Goal: Task Accomplishment & Management: Complete application form

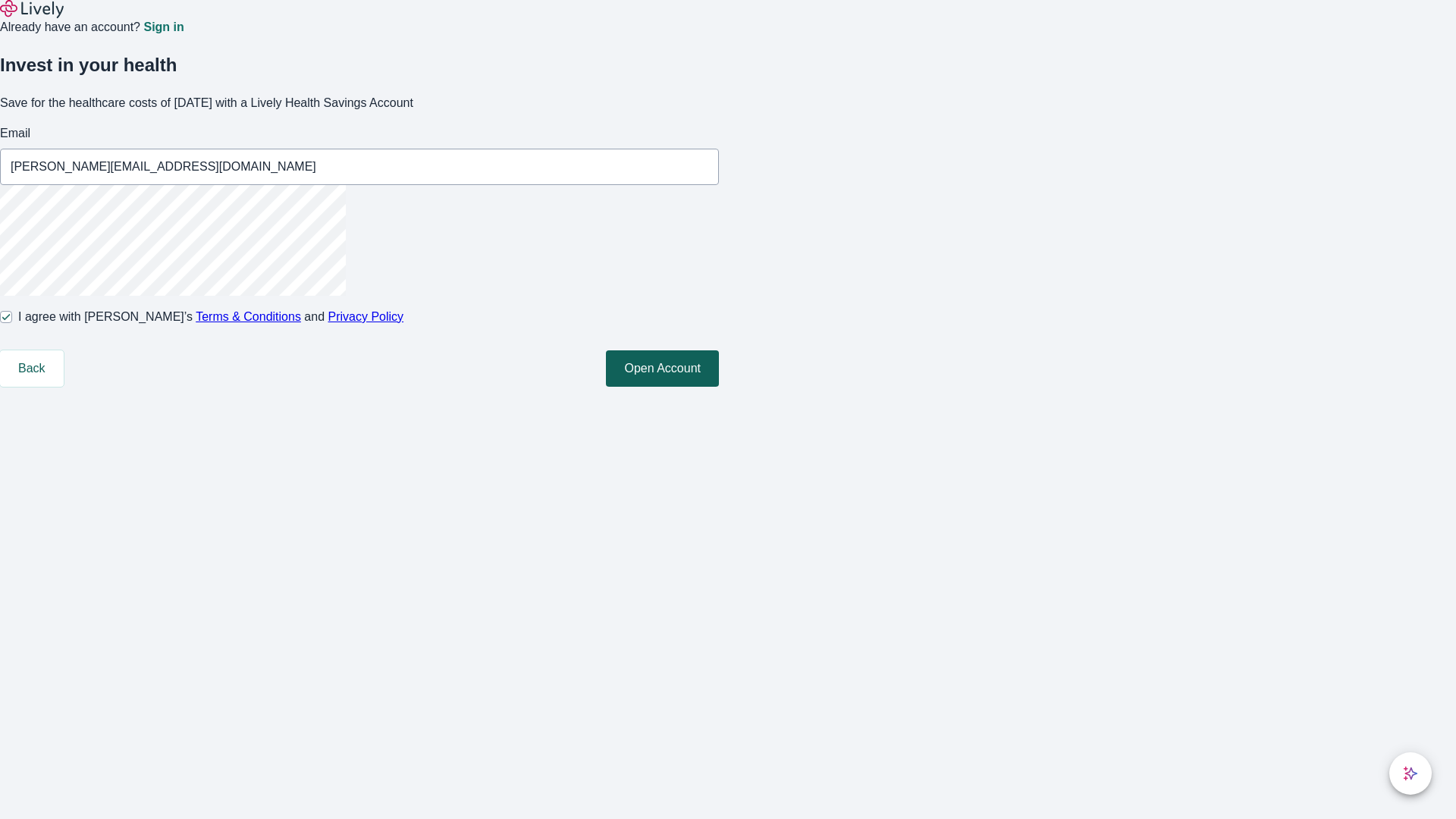
click at [720, 387] on button "Open Account" at bounding box center [662, 368] width 113 height 36
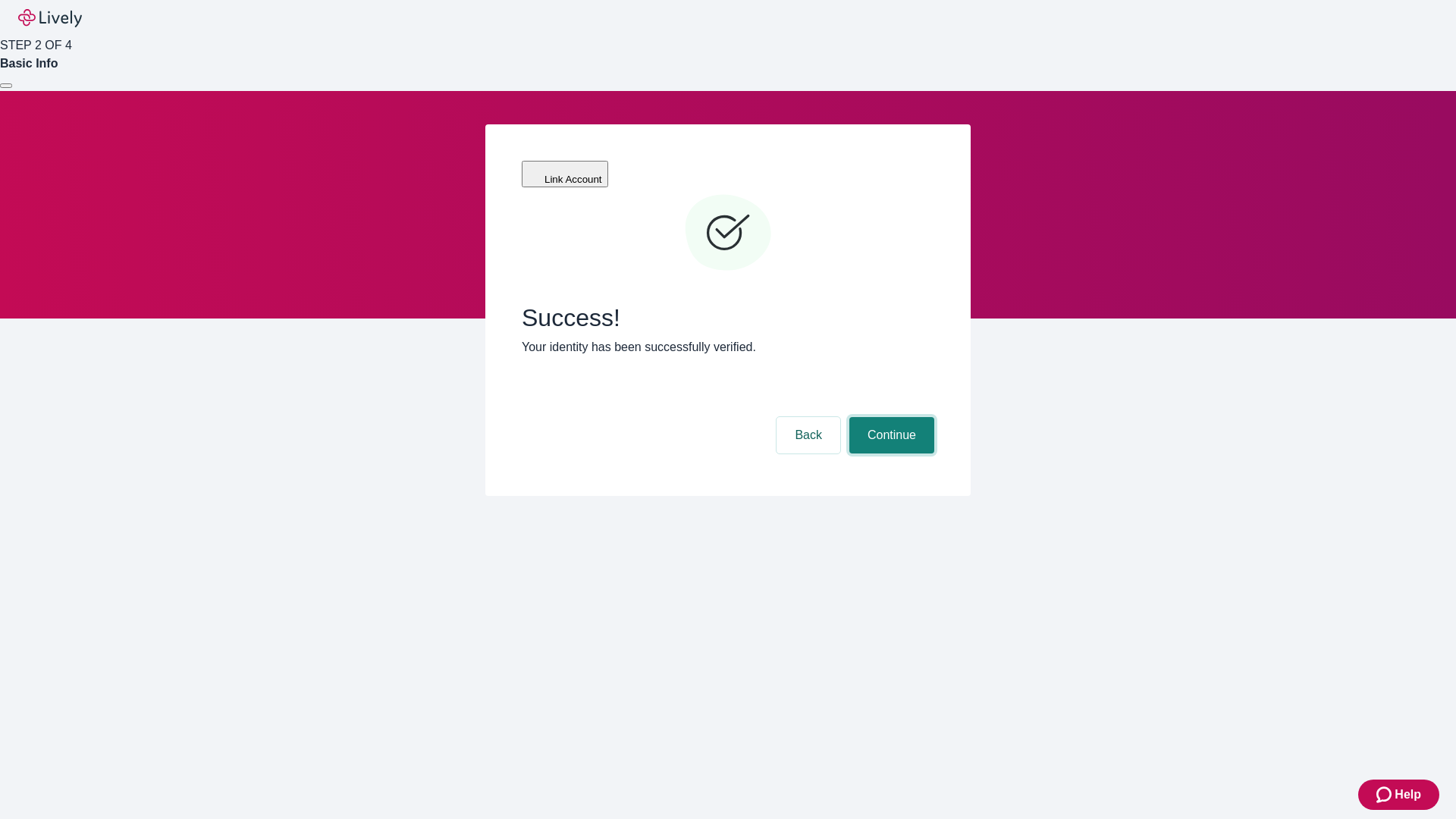
click at [890, 417] on button "Continue" at bounding box center [891, 435] width 85 height 36
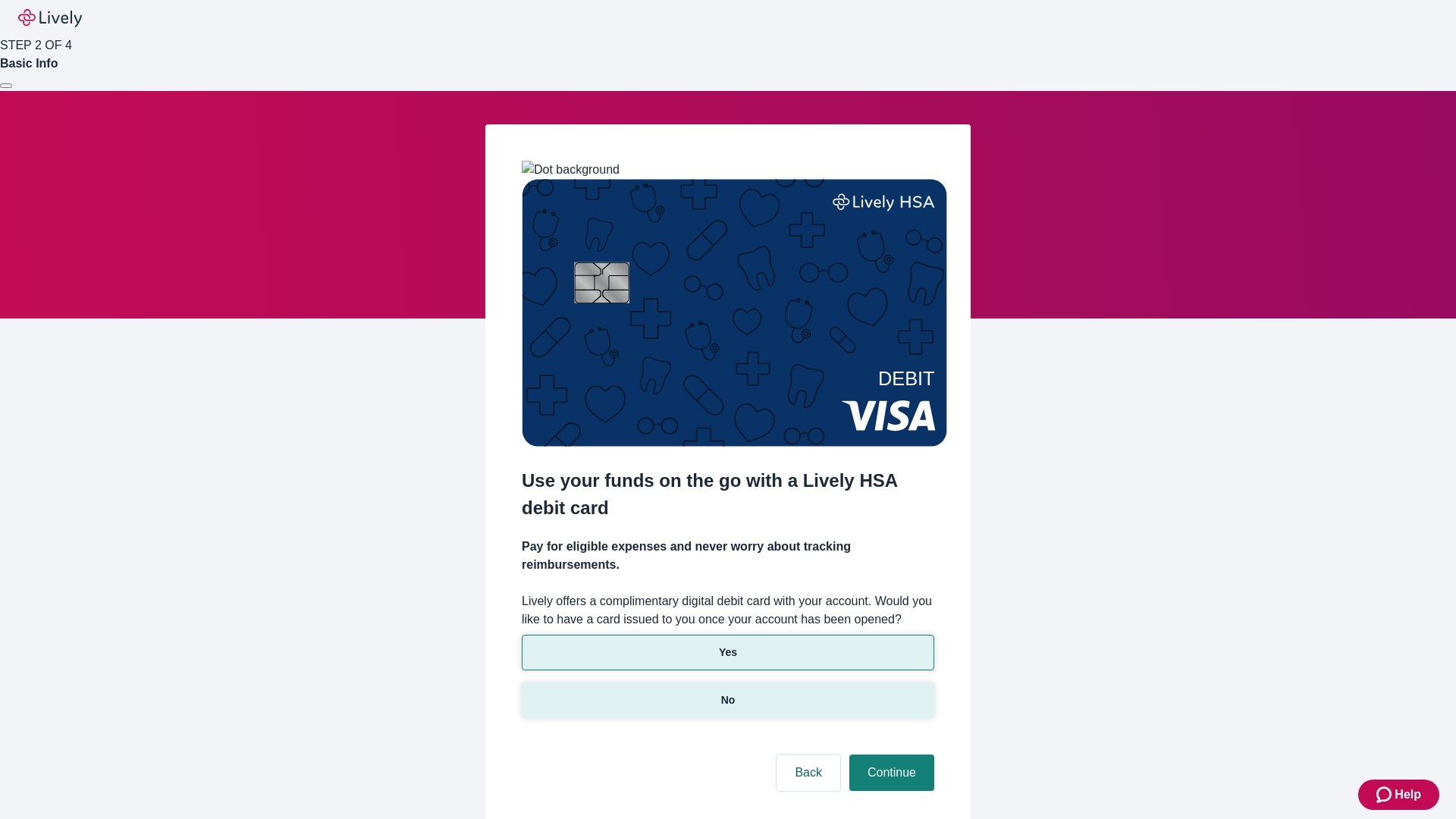
click at [728, 692] on p "No" at bounding box center [728, 700] width 14 height 16
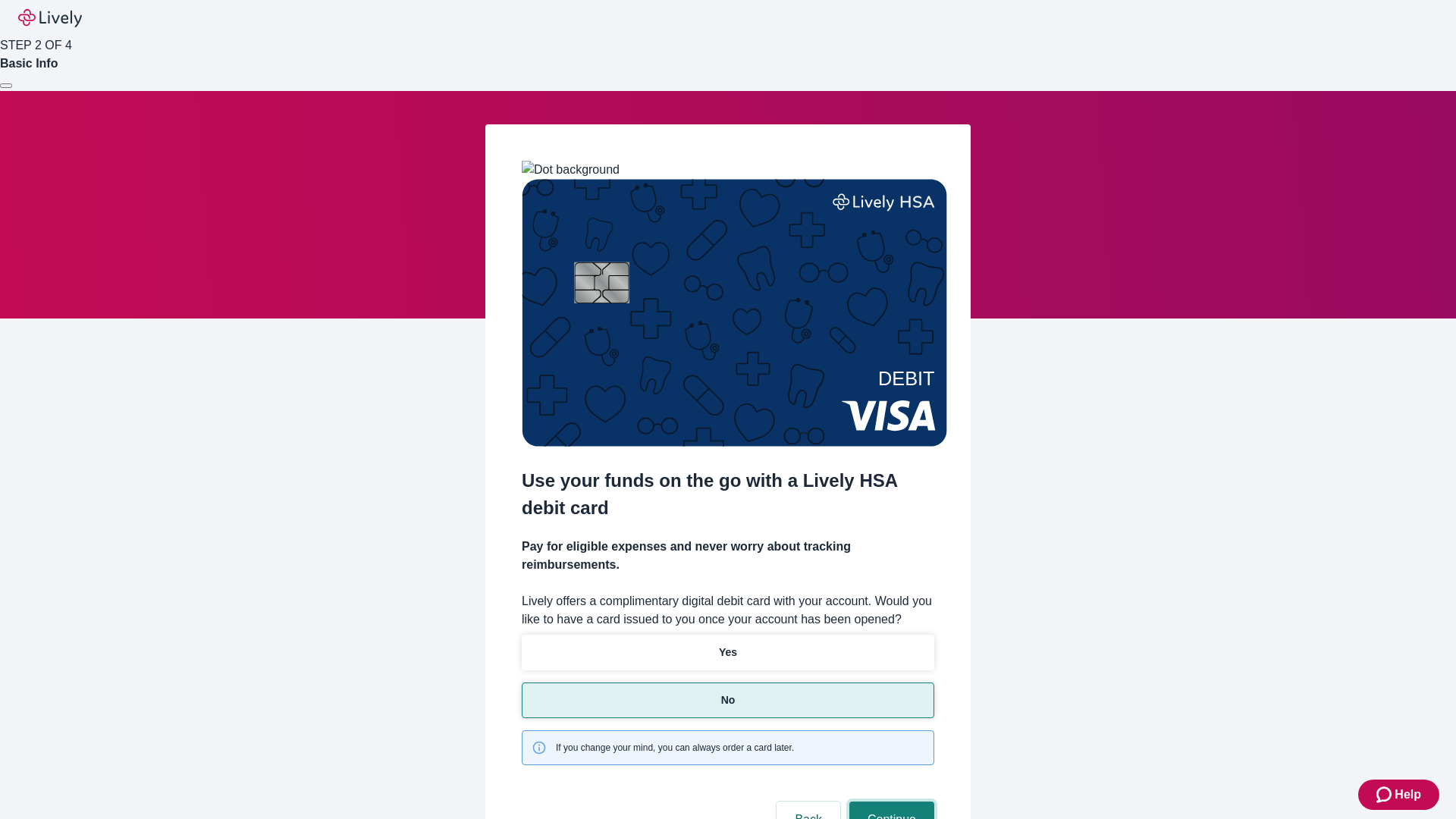
click at [890, 801] on button "Continue" at bounding box center [891, 819] width 85 height 36
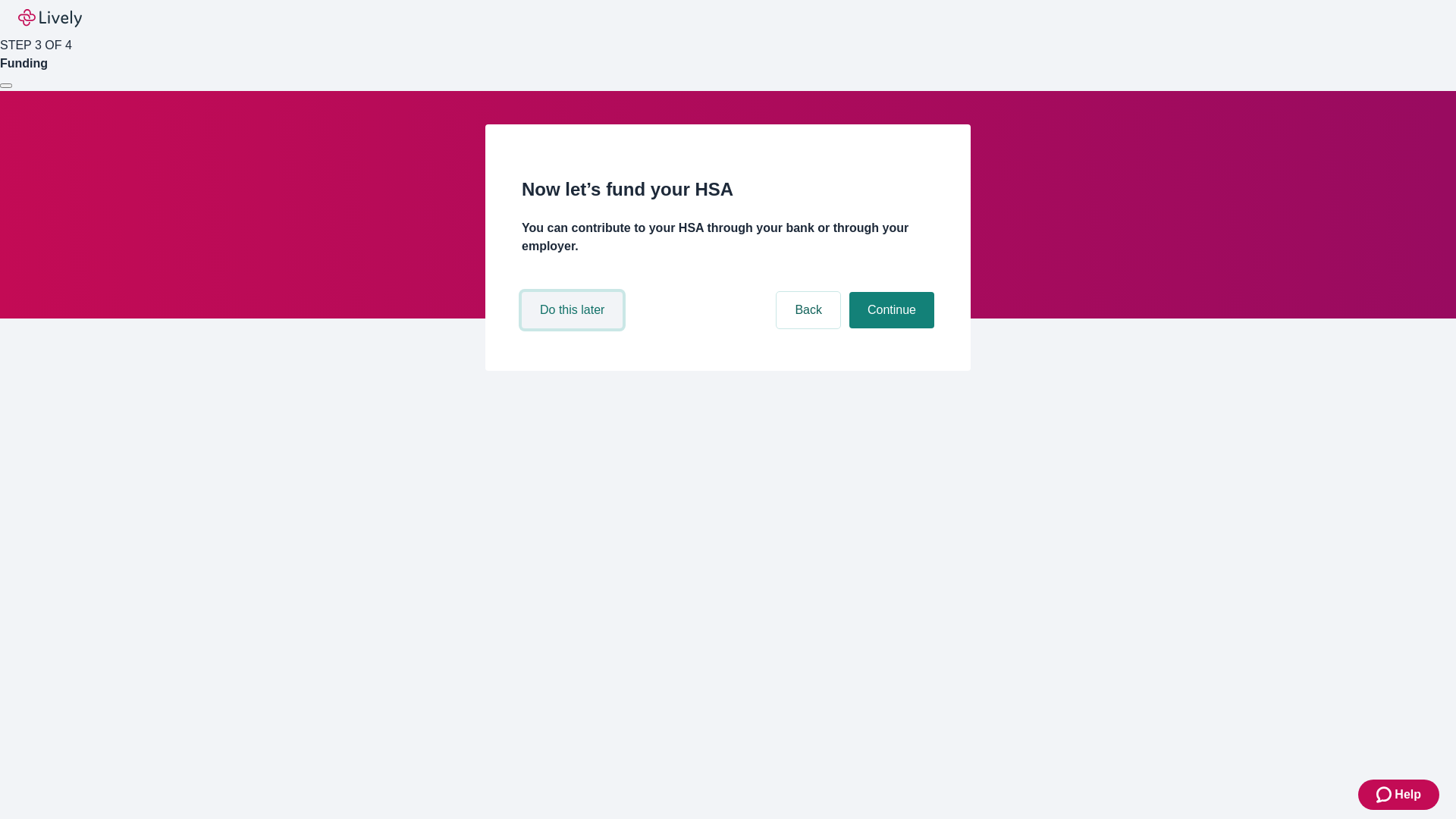
click at [574, 328] on button "Do this later" at bounding box center [572, 310] width 101 height 36
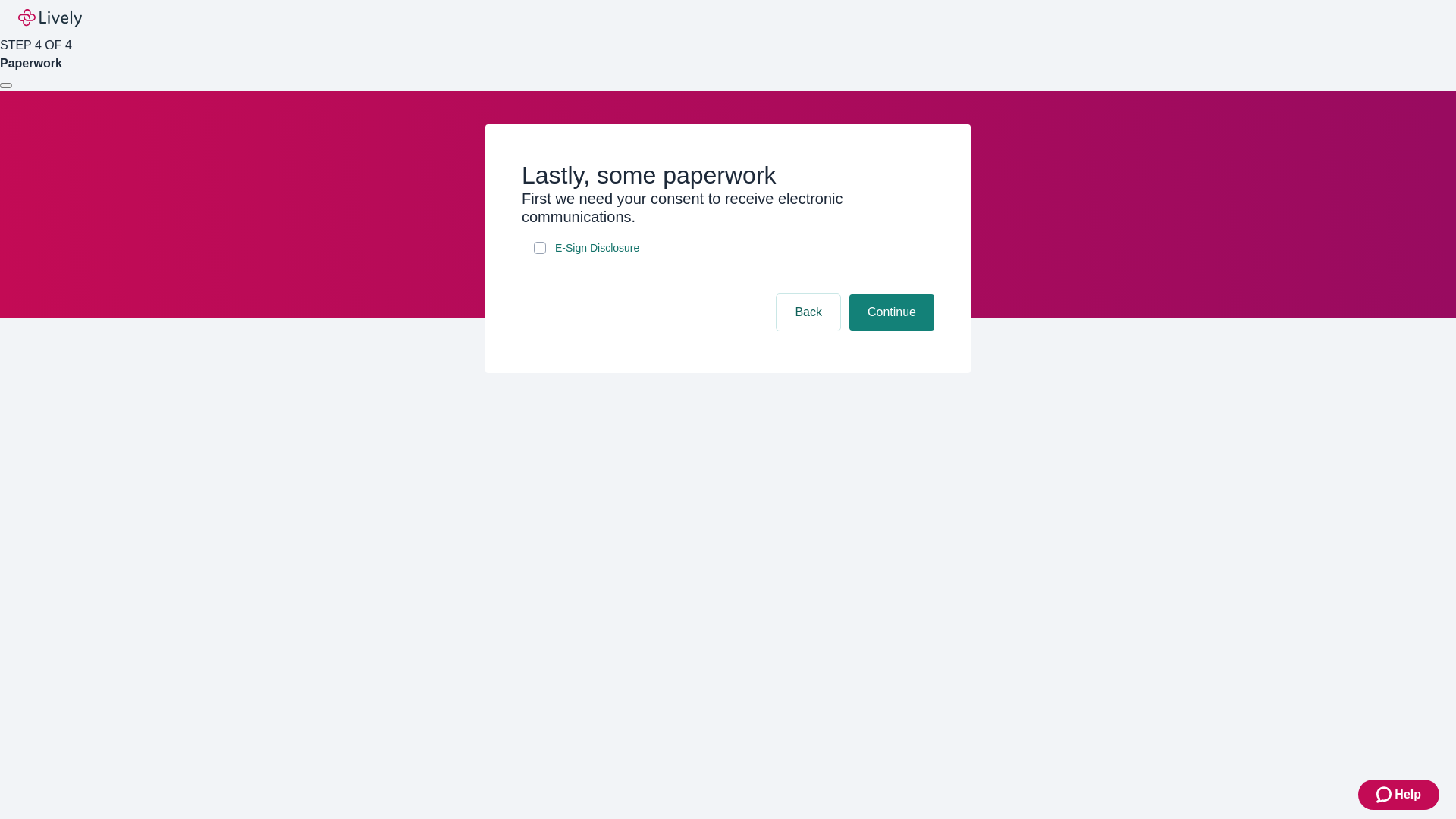
click at [540, 254] on input "E-Sign Disclosure" at bounding box center [540, 247] width 12 height 12
checkbox input "true"
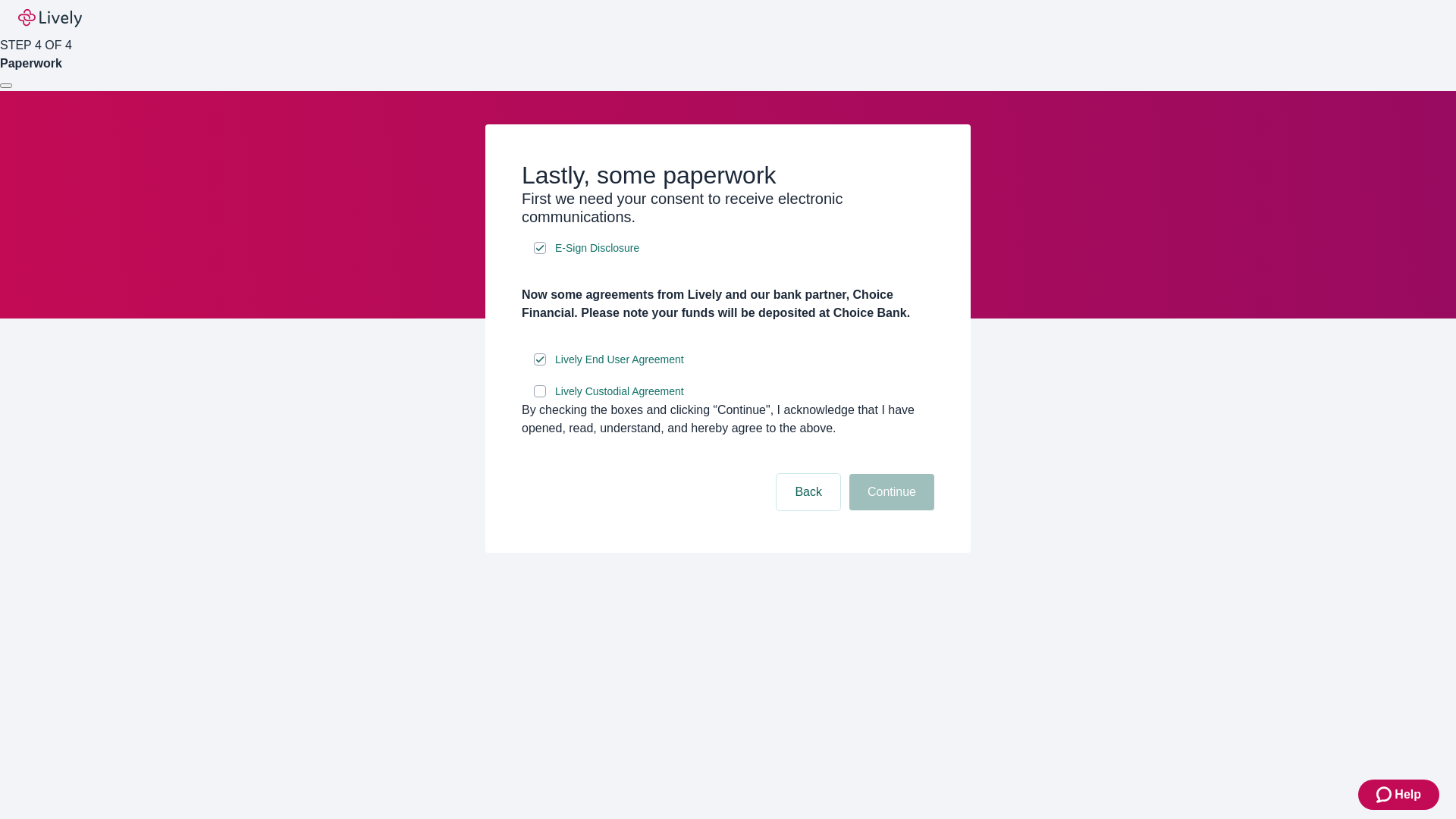
click at [540, 397] on input "Lively Custodial Agreement" at bounding box center [540, 391] width 12 height 12
checkbox input "true"
click at [890, 511] on button "Continue" at bounding box center [891, 492] width 85 height 36
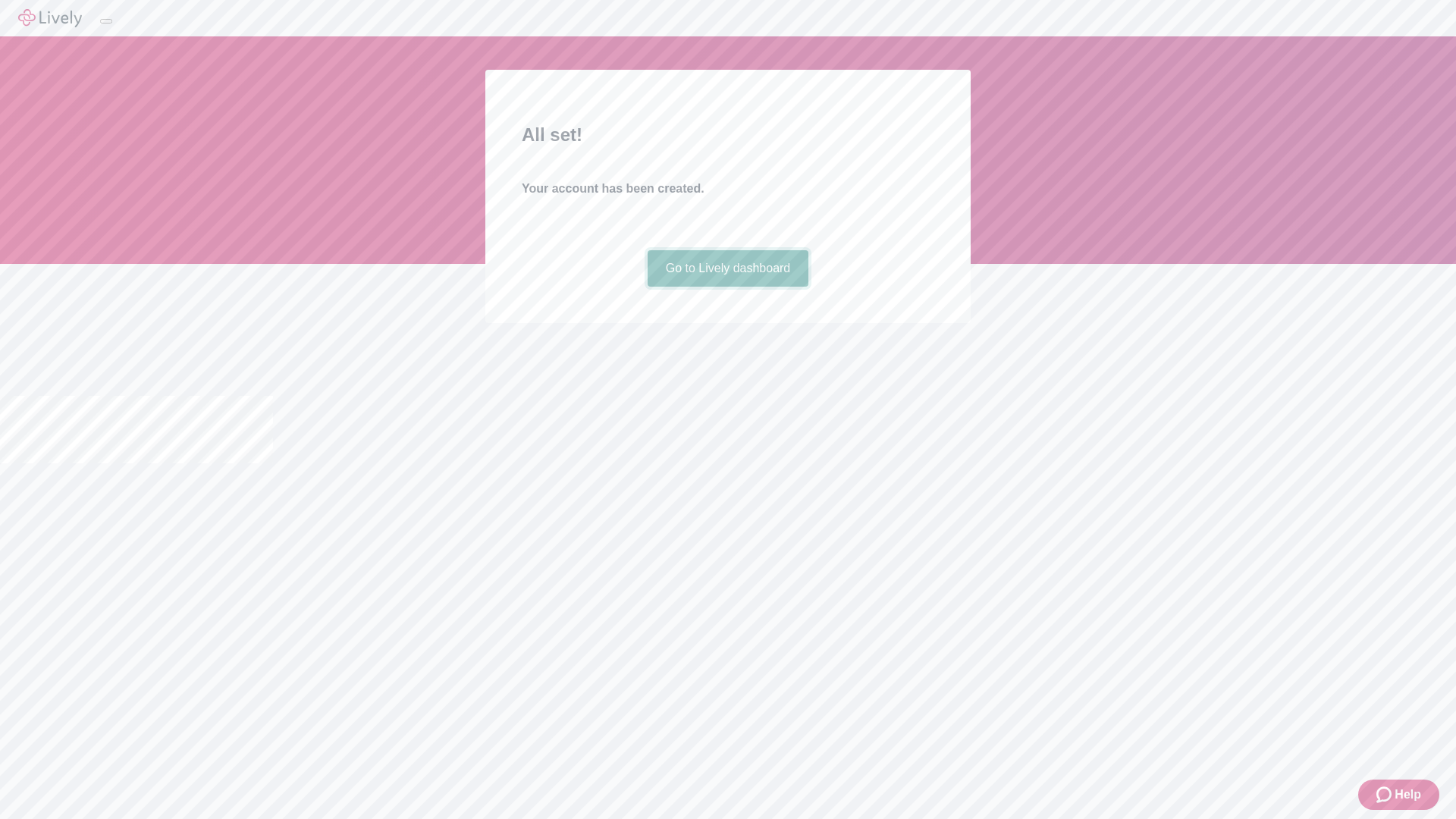
click at [728, 286] on link "Go to Lively dashboard" at bounding box center [728, 268] width 162 height 36
